Goal: Task Accomplishment & Management: Use online tool/utility

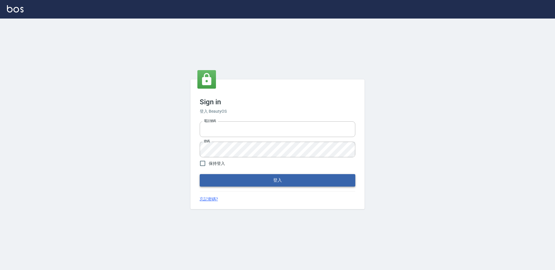
type input "27222158"
click at [208, 180] on button "登入" at bounding box center [278, 180] width 156 height 12
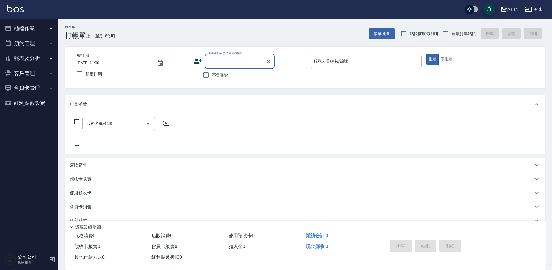
click at [31, 31] on button "櫃檯作業" at bounding box center [28, 28] width 53 height 15
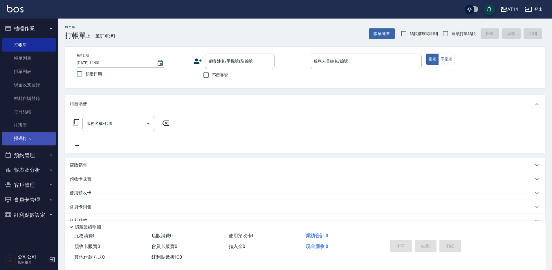
click at [38, 135] on link "掃碼打卡" at bounding box center [28, 138] width 53 height 13
click at [25, 136] on link "掃碼打卡" at bounding box center [28, 138] width 53 height 13
click at [37, 137] on link "掃碼打卡" at bounding box center [28, 138] width 53 height 13
